Goal: Task Accomplishment & Management: Use online tool/utility

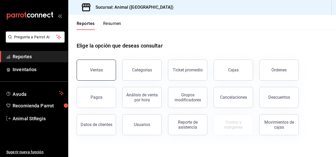
click at [106, 71] on button "Ventas" at bounding box center [96, 70] width 39 height 21
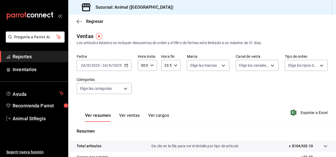
click at [100, 65] on div "[DATE] [DATE]" at bounding box center [90, 65] width 21 height 4
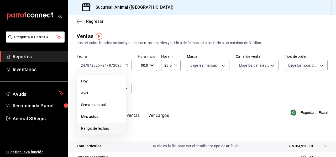
click at [93, 127] on span "Rango de fechas" at bounding box center [101, 129] width 41 height 6
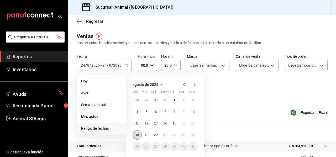
click at [137, 135] on abbr "18" at bounding box center [137, 135] width 3 height 4
click at [192, 135] on abbr "24" at bounding box center [193, 135] width 3 height 4
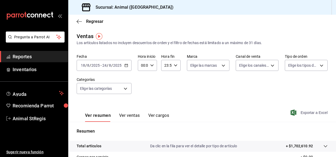
click at [299, 113] on span "Exportar a Excel" at bounding box center [310, 113] width 36 height 6
